Goal: Find specific page/section: Find specific page/section

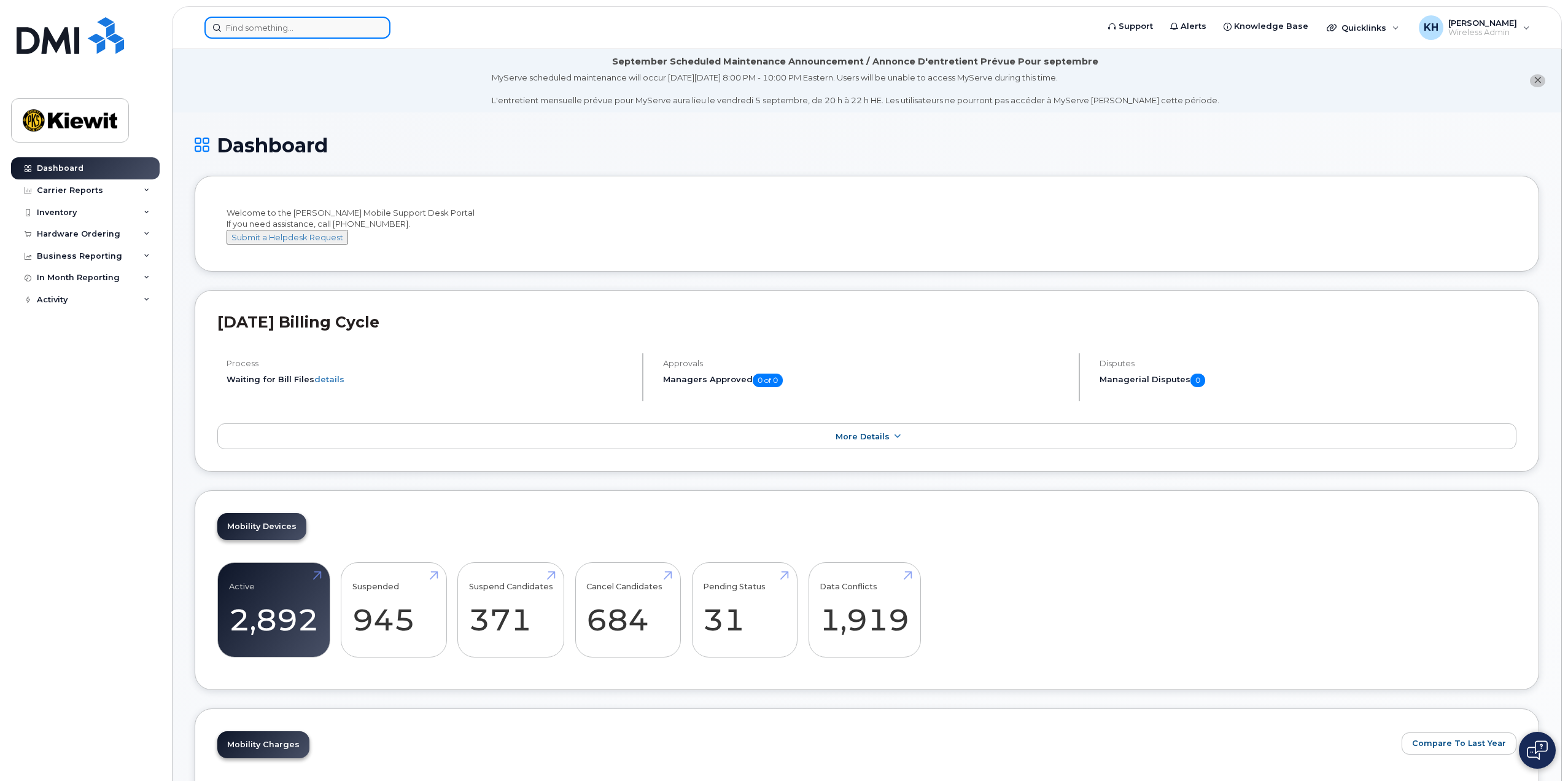
click at [298, 26] on input at bounding box center [297, 28] width 186 height 22
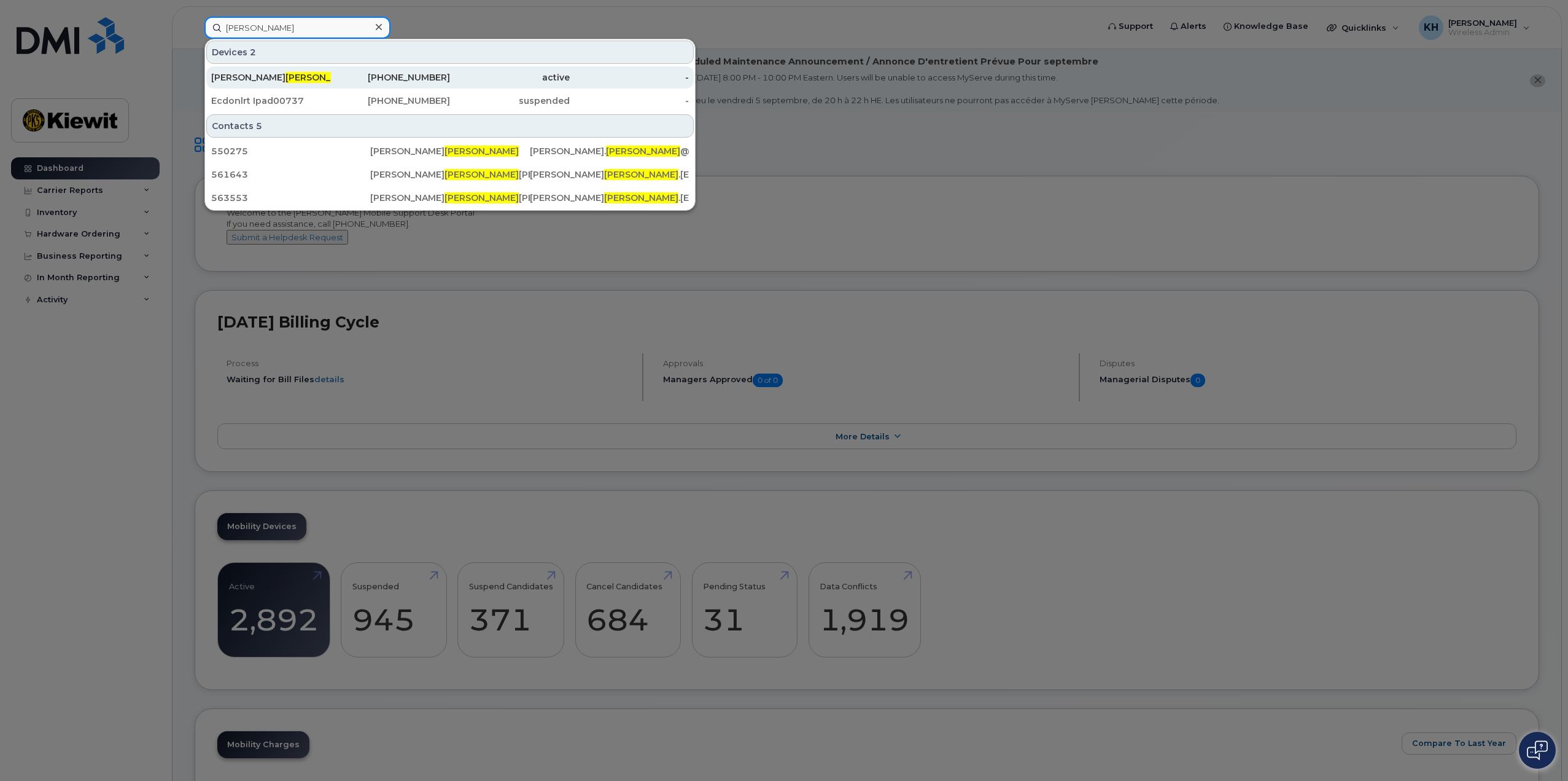
type input "[PERSON_NAME]"
click at [285, 77] on span "[PERSON_NAME]" at bounding box center [323, 77] width 74 height 11
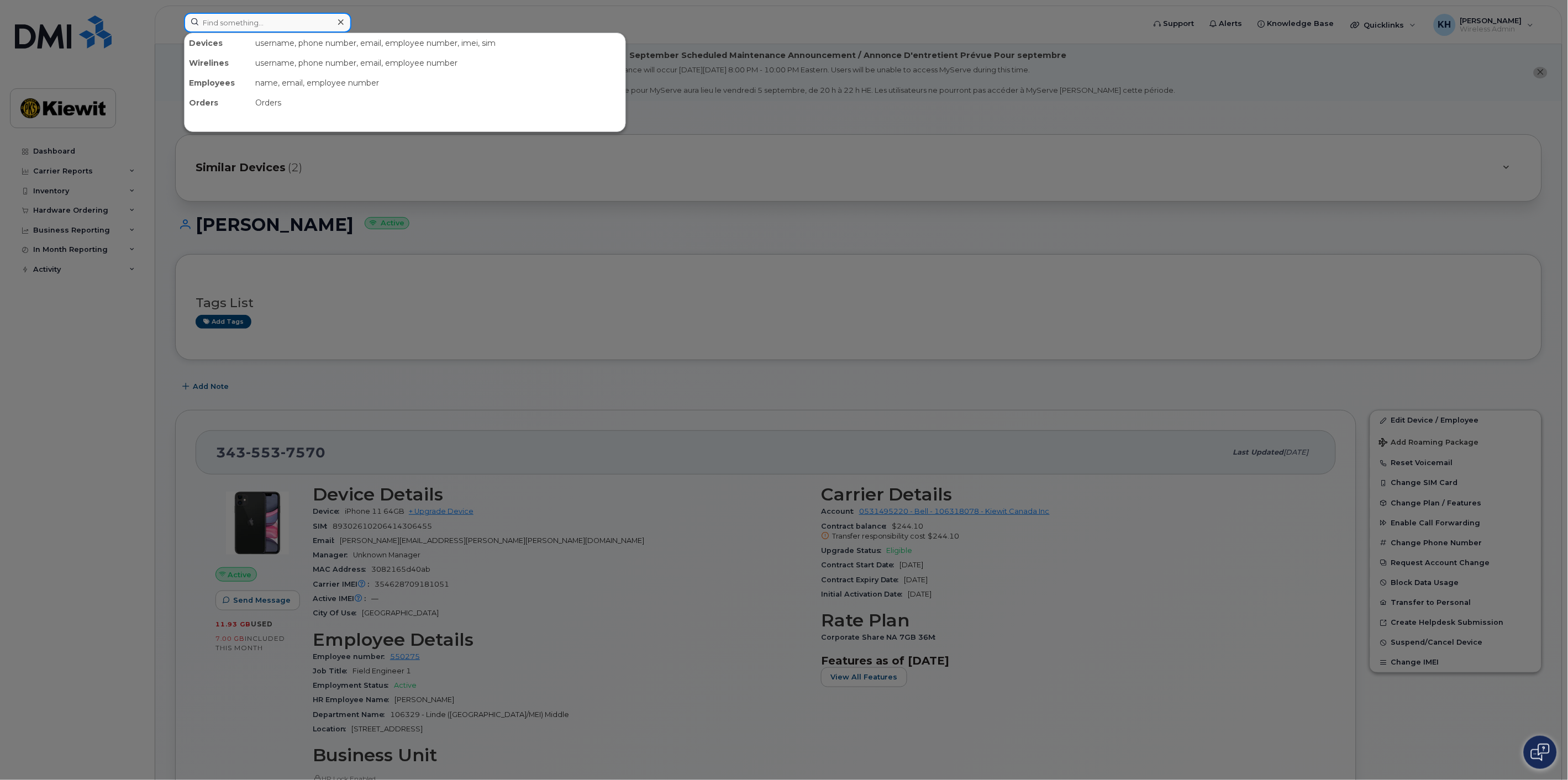
click at [279, 26] on input at bounding box center [267, 23] width 167 height 20
